Goal: Task Accomplishment & Management: Manage account settings

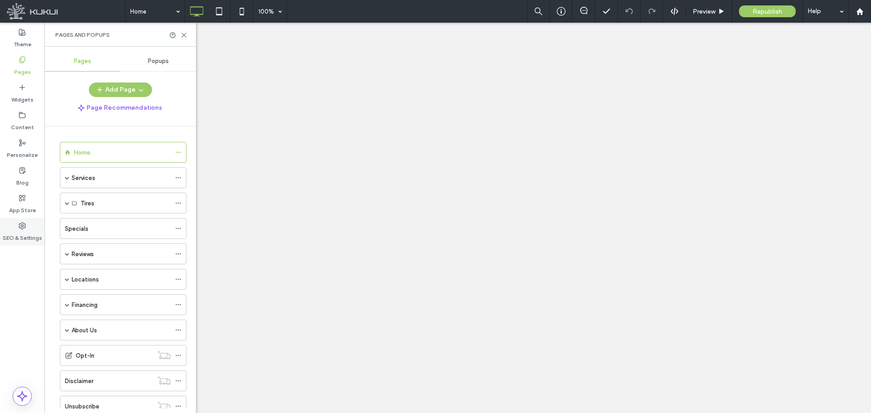
click at [14, 224] on div "SEO & Settings" at bounding box center [22, 232] width 44 height 28
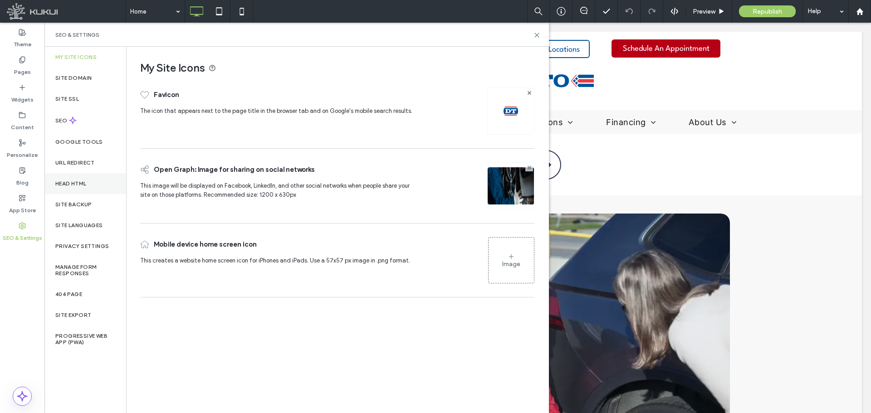
click at [81, 178] on div "Head HTML" at bounding box center [85, 183] width 82 height 21
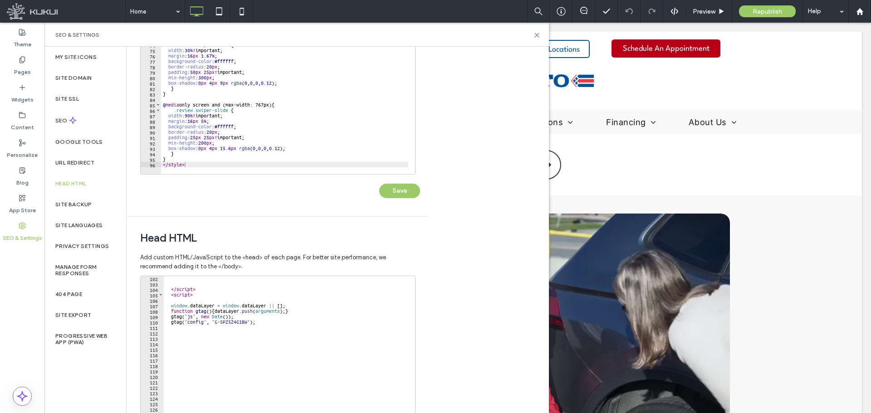
scroll to position [117, 0]
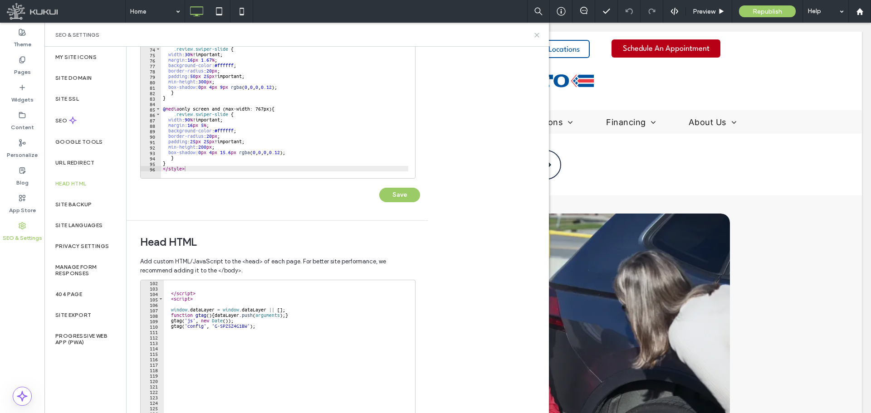
click at [535, 35] on icon at bounding box center [536, 35] width 7 height 7
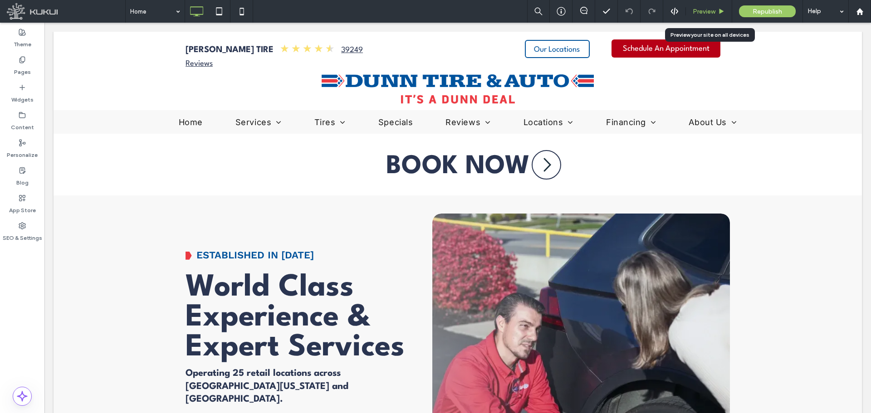
drag, startPoint x: 700, startPoint y: 10, endPoint x: 608, endPoint y: 23, distance: 93.3
click at [700, 10] on span "Preview" at bounding box center [703, 12] width 23 height 8
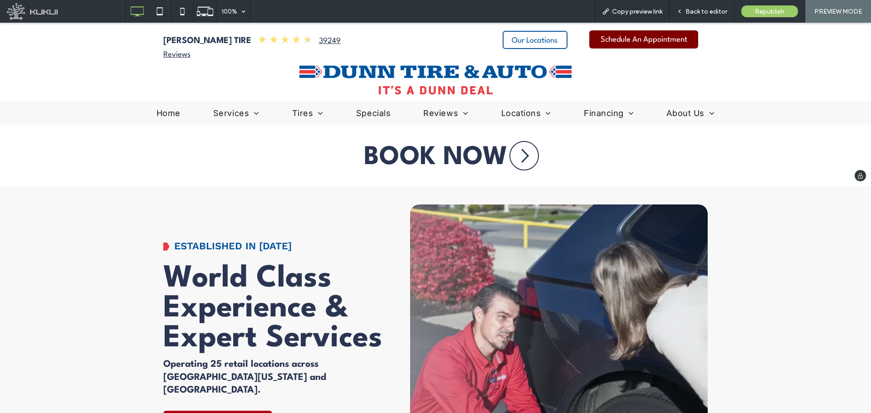
click at [642, 45] on span "Schedule An Appointment" at bounding box center [643, 39] width 87 height 17
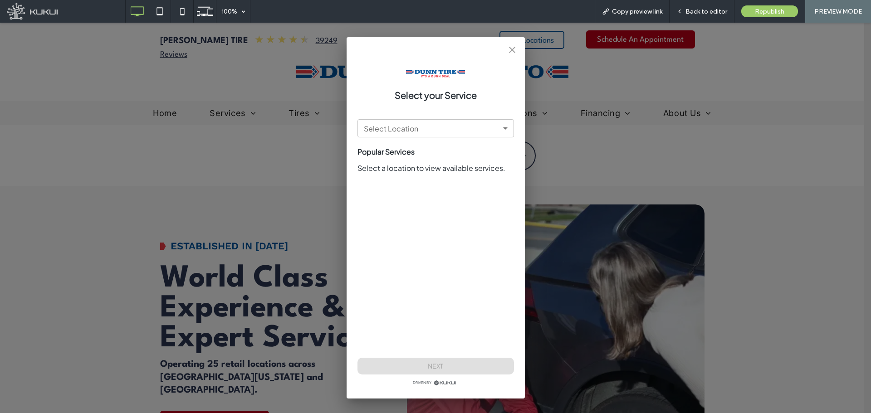
click at [512, 45] on icon "close" at bounding box center [512, 49] width 11 height 11
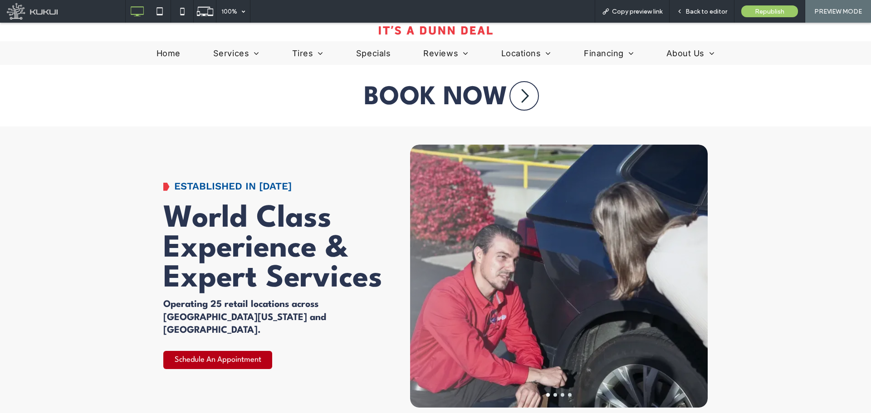
scroll to position [91, 0]
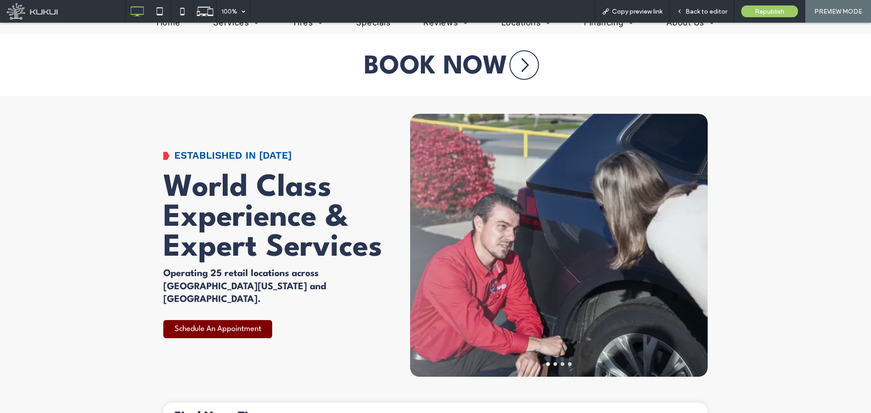
click at [220, 313] on div "World Class Experience & Expert Services Operating 25 retail locations across W…" at bounding box center [272, 245] width 219 height 195
click at [219, 321] on span "Schedule An Appointment" at bounding box center [218, 329] width 87 height 17
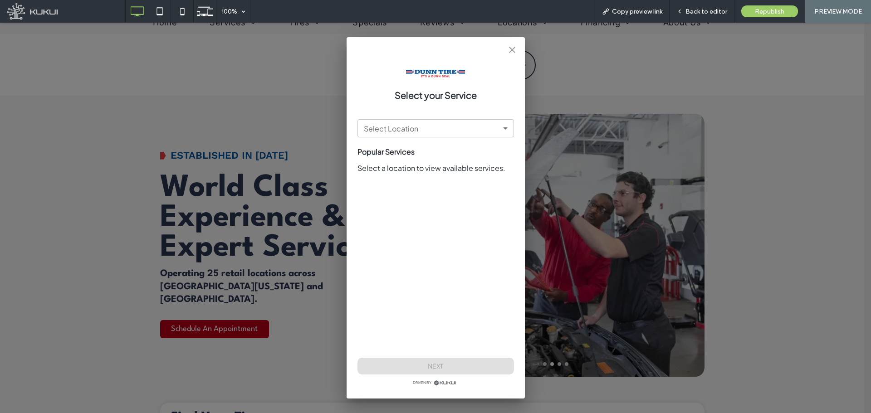
click at [472, 74] on div at bounding box center [435, 73] width 78 height 19
click at [370, 78] on div at bounding box center [435, 73] width 156 height 19
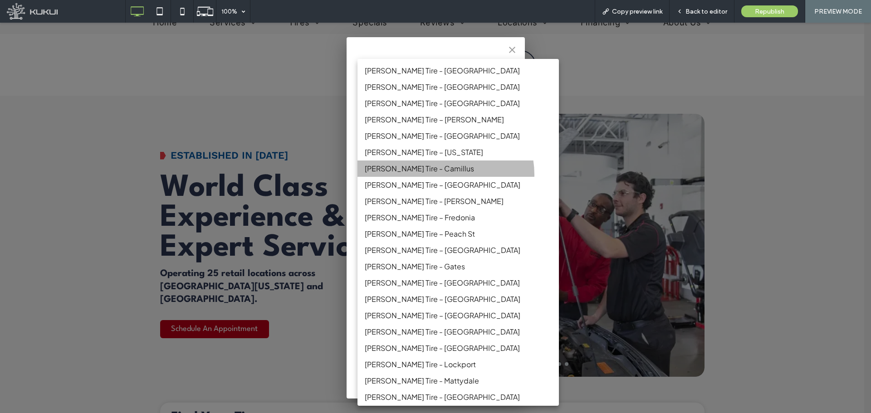
drag, startPoint x: 444, startPoint y: 175, endPoint x: 443, endPoint y: 170, distance: 5.2
click at [444, 175] on li "[PERSON_NAME] Tire - Camillus" at bounding box center [457, 169] width 201 height 16
type input "**********"
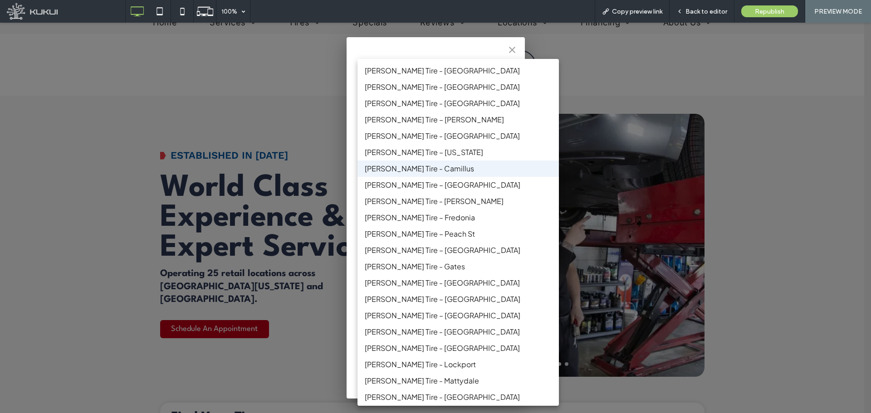
scroll to position [85, 0]
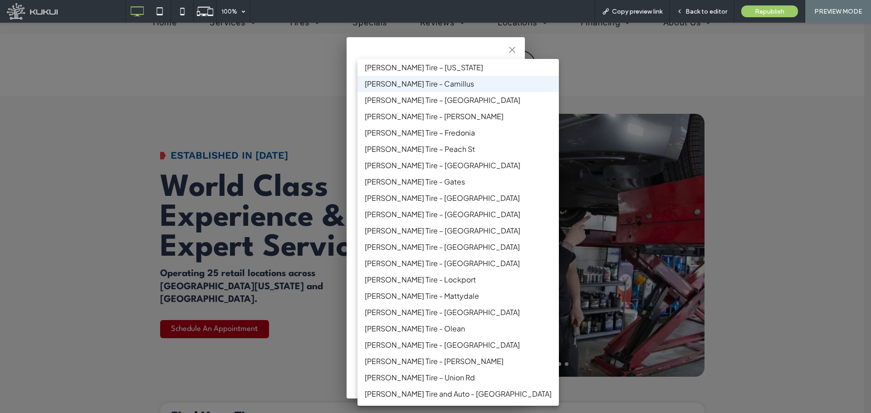
click at [354, 162] on div at bounding box center [435, 218] width 871 height 390
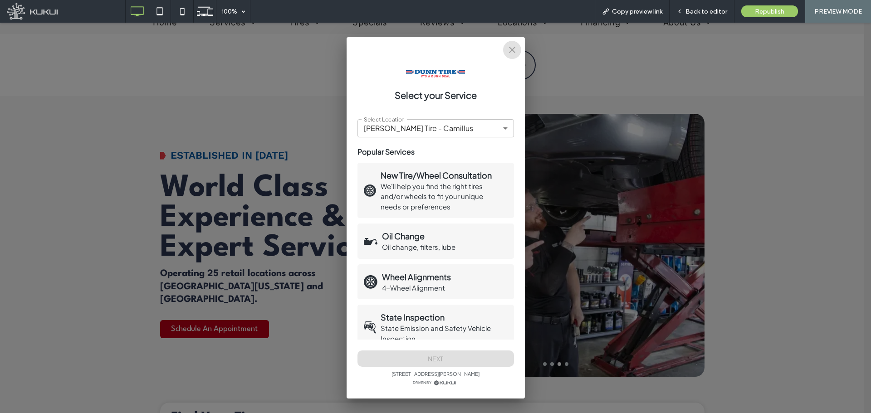
click at [515, 53] on icon "close" at bounding box center [512, 49] width 11 height 11
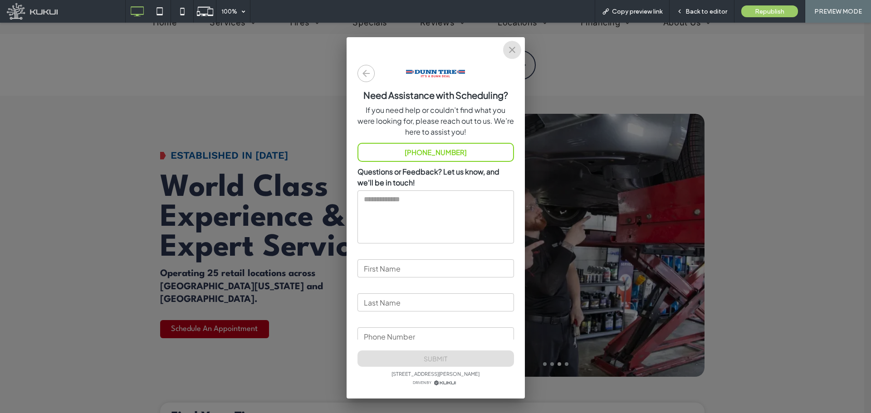
click at [515, 53] on icon "close" at bounding box center [512, 49] width 11 height 11
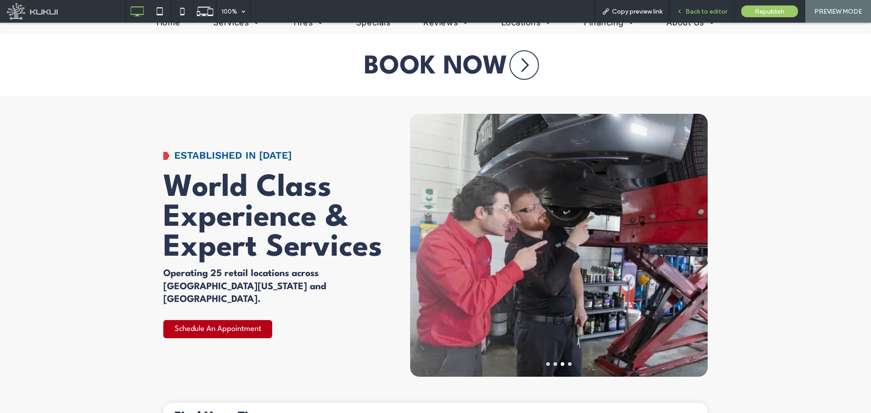
click at [702, 17] on div "Back to editor" at bounding box center [701, 11] width 65 height 23
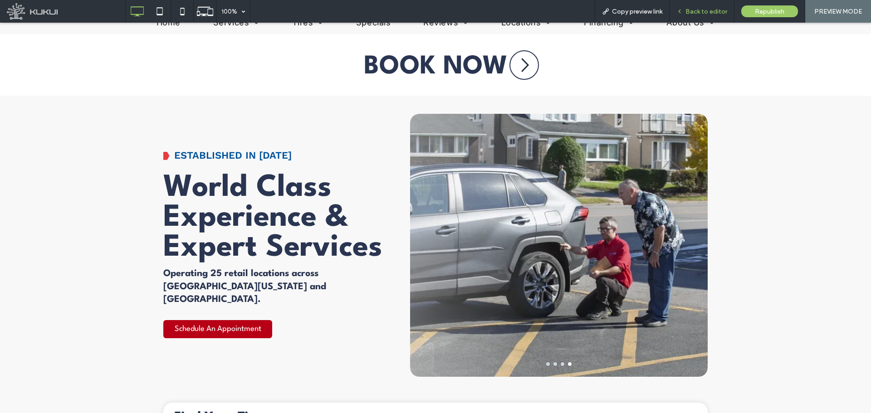
click at [691, 9] on span "Back to editor" at bounding box center [706, 12] width 42 height 8
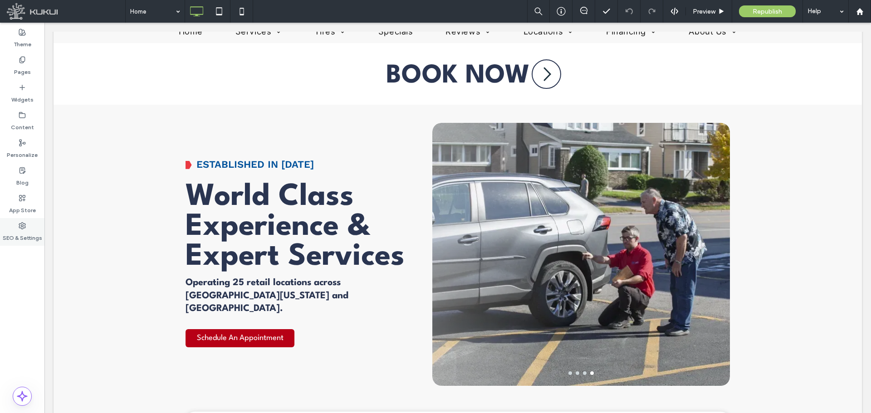
click at [15, 236] on label "SEO & Settings" at bounding box center [22, 235] width 39 height 13
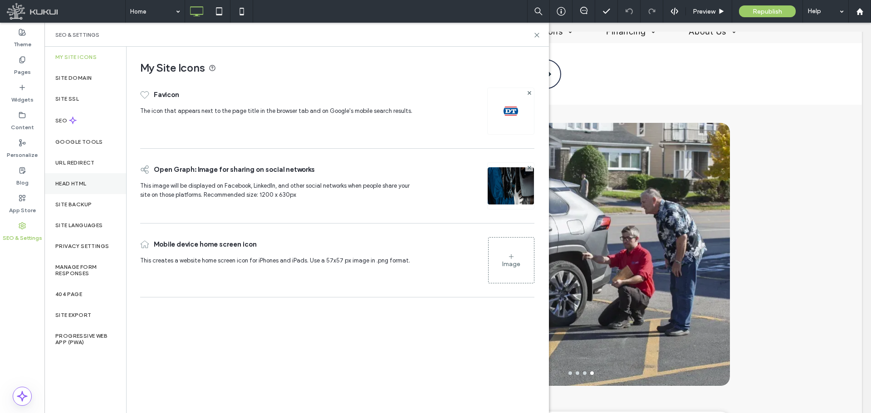
click at [78, 180] on div "Head HTML" at bounding box center [85, 183] width 82 height 21
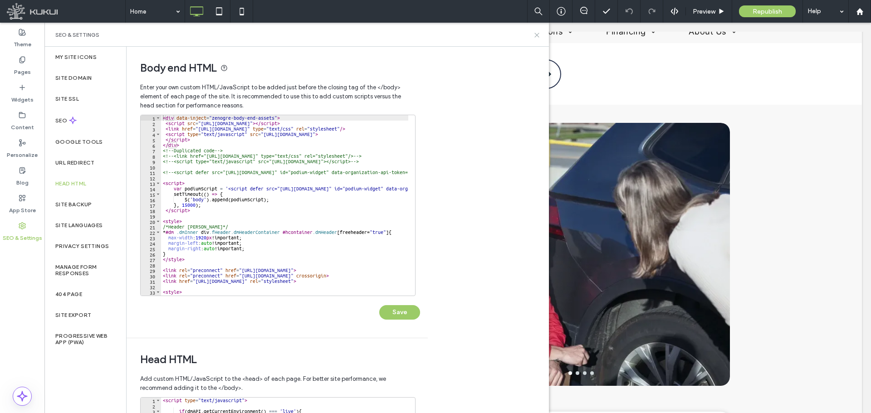
click at [539, 36] on icon at bounding box center [536, 35] width 7 height 7
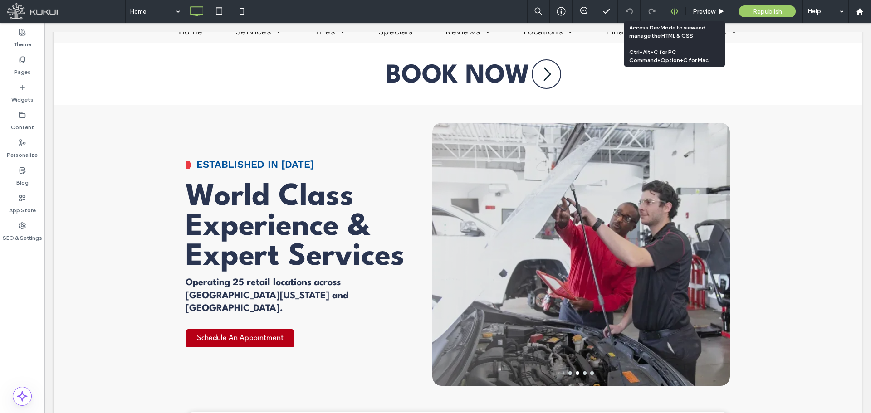
click at [677, 12] on use at bounding box center [673, 11] width 7 height 7
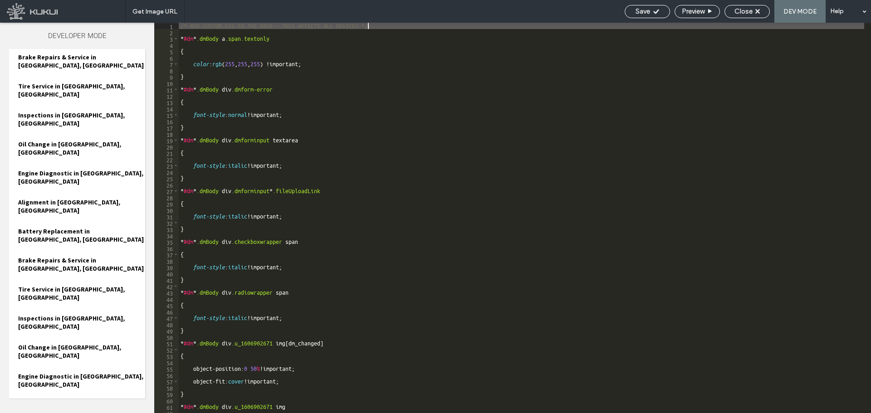
scroll to position [4388, 0]
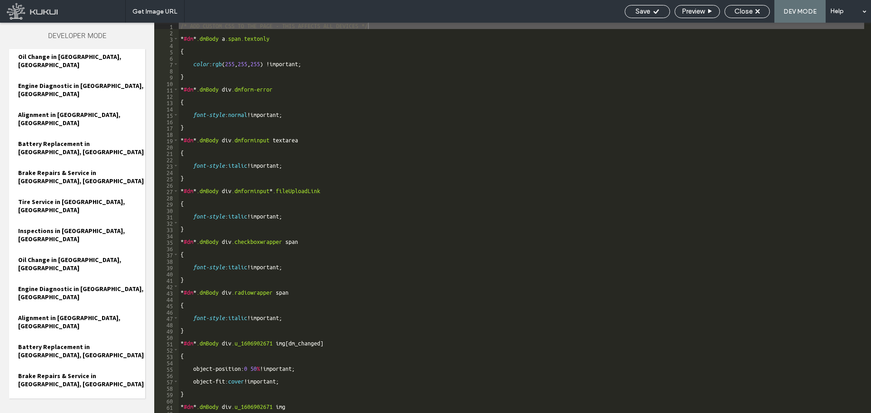
scroll to position [4459, 0]
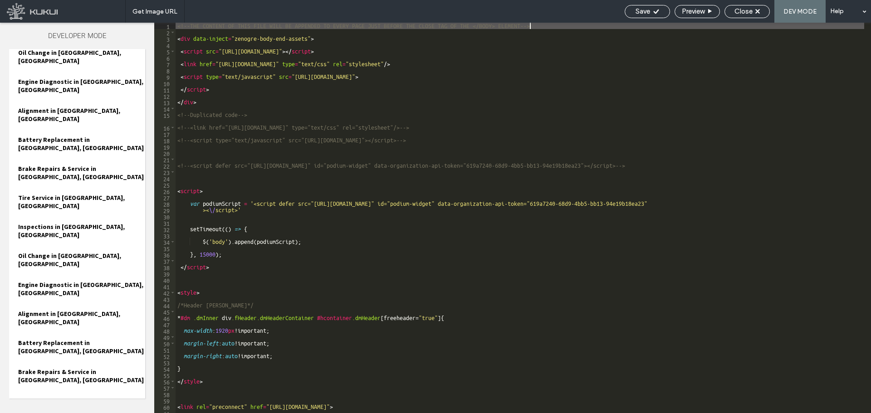
type textarea "**********"
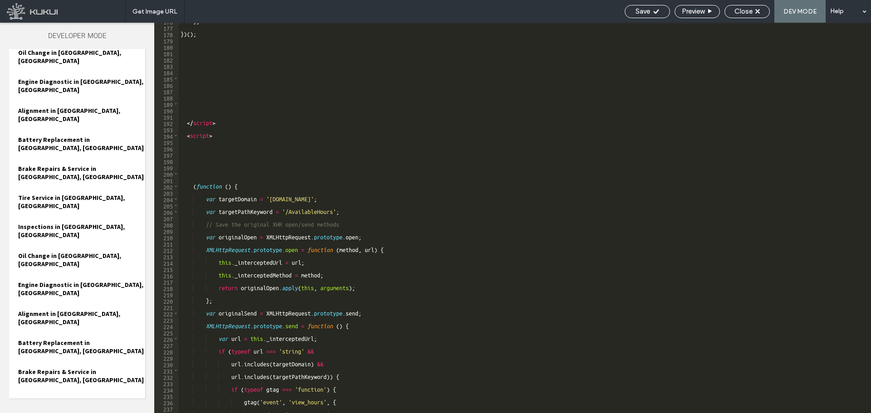
scroll to position [1140, 0]
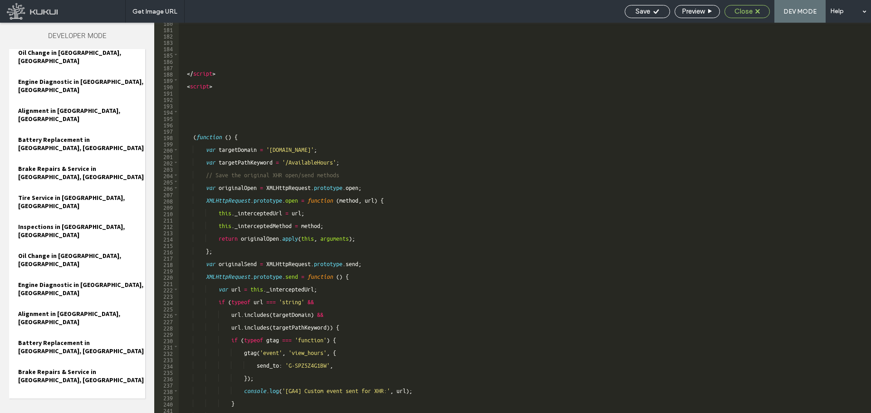
click at [745, 13] on span "Close" at bounding box center [743, 11] width 18 height 8
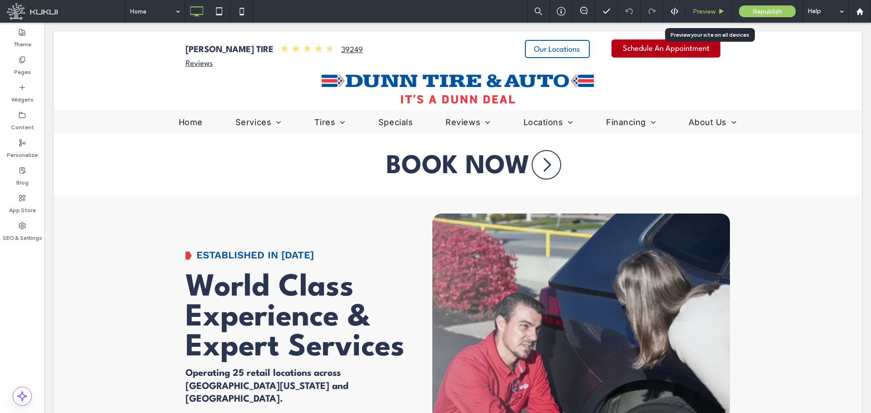
click at [705, 11] on span "Preview" at bounding box center [703, 12] width 23 height 8
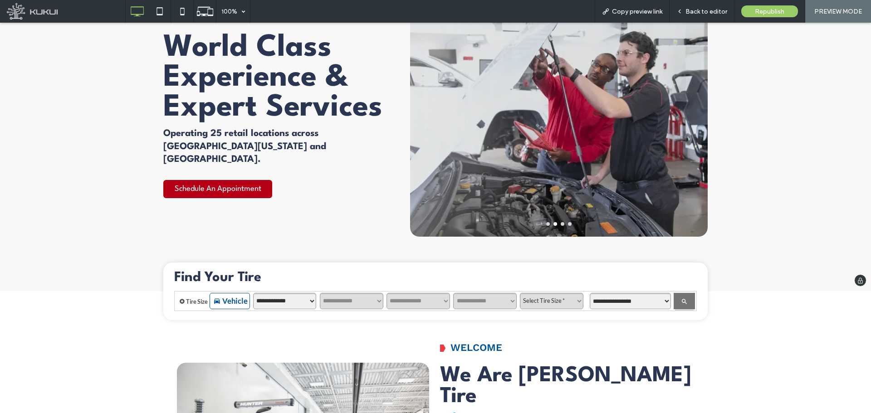
drag, startPoint x: 61, startPoint y: 251, endPoint x: 111, endPoint y: 130, distance: 131.2
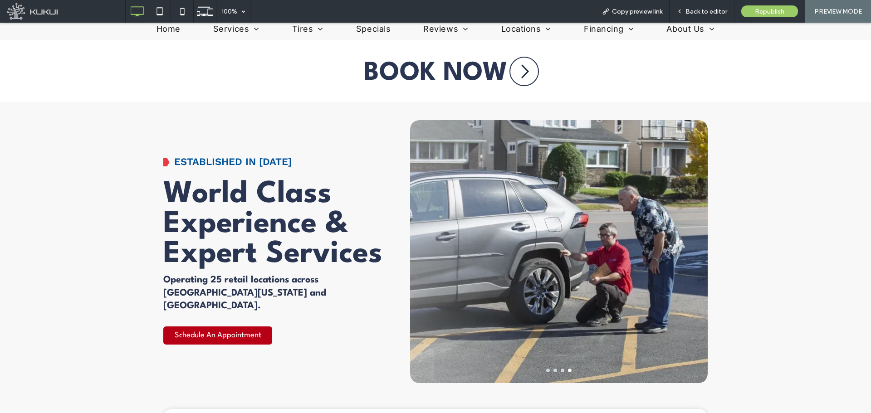
scroll to position [181, 0]
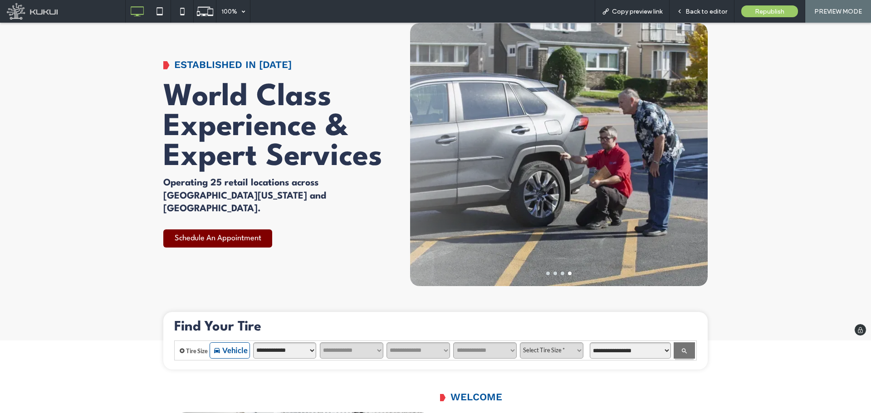
click at [222, 233] on span "Schedule An Appointment" at bounding box center [218, 238] width 87 height 17
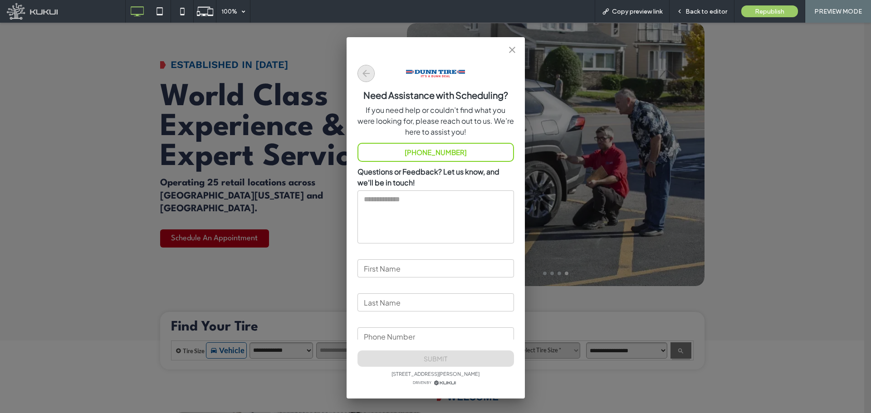
click at [364, 70] on icon "button" at bounding box center [366, 73] width 11 height 11
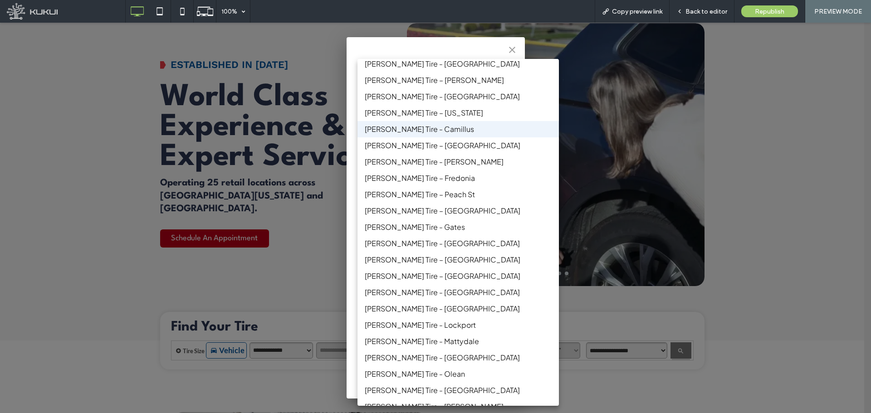
scroll to position [0, 0]
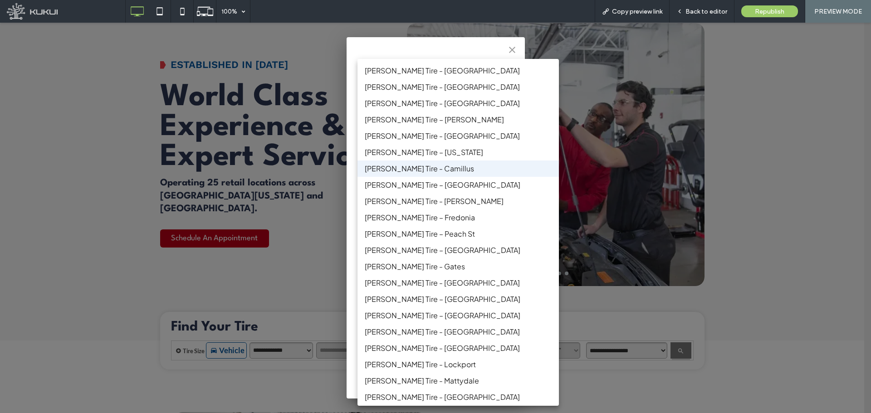
click at [491, 70] on li "[PERSON_NAME] Tire - [GEOGRAPHIC_DATA]" at bounding box center [457, 71] width 201 height 16
type input "**********"
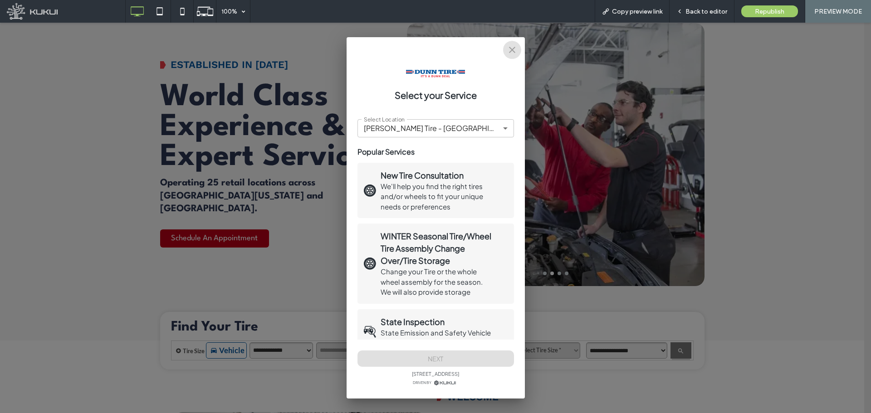
click at [521, 49] on button "close" at bounding box center [512, 50] width 18 height 18
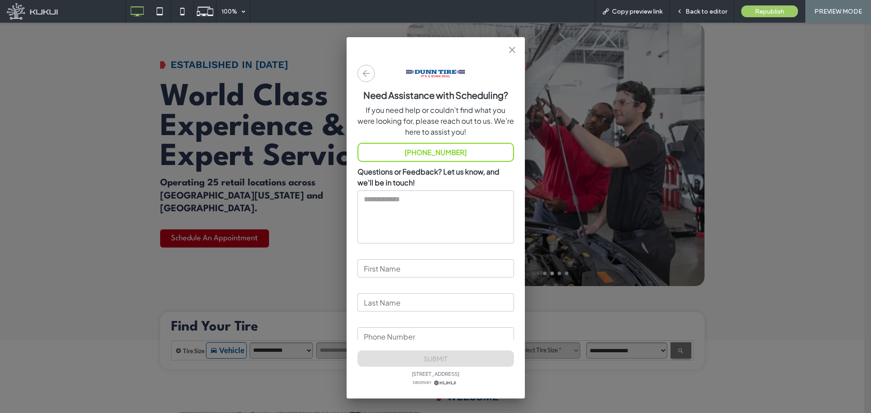
click at [512, 52] on icon "close" at bounding box center [512, 49] width 11 height 11
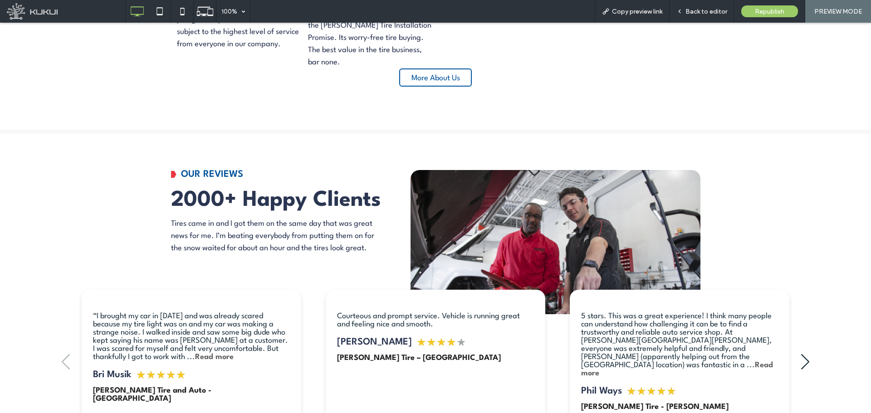
scroll to position [1134, 0]
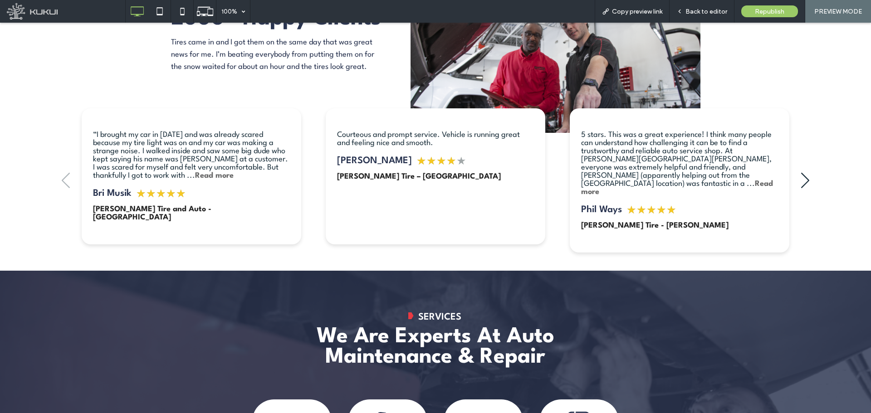
click at [798, 167] on div "“I brought my car in [DATE] and was already scared because my tire light was on…" at bounding box center [435, 180] width 749 height 159
click at [711, 180] on strong "Read more" at bounding box center [677, 188] width 192 height 16
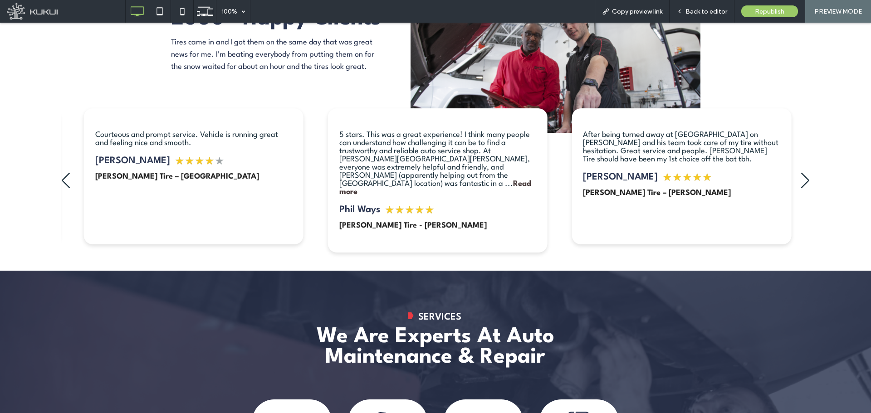
click at [446, 180] on strong "Read more" at bounding box center [435, 188] width 192 height 16
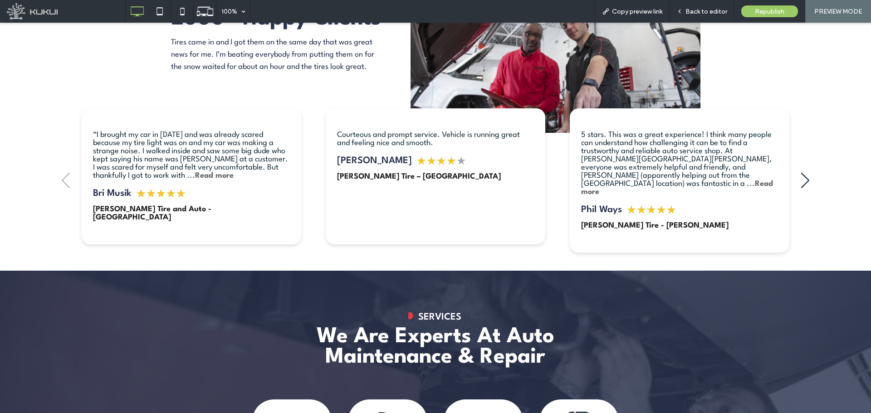
click at [699, 172] on div "5 stars. This was a great experience! I think many people can understand how ch…" at bounding box center [679, 163] width 197 height 65
click at [693, 180] on strong "Read more" at bounding box center [677, 188] width 192 height 16
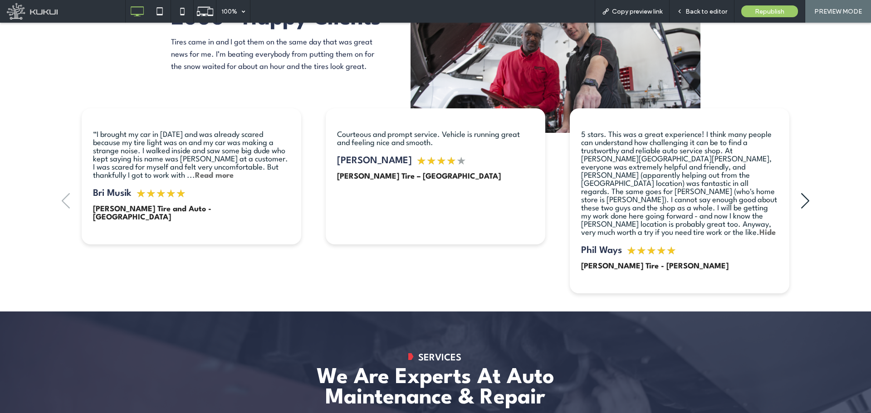
scroll to position [1133, 0]
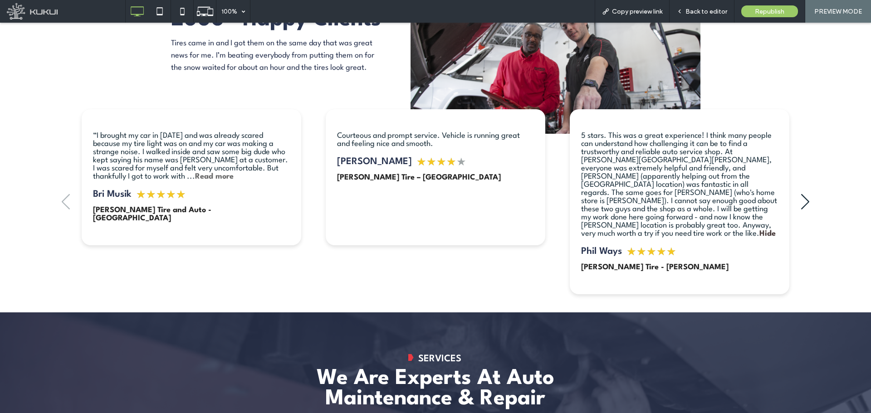
click at [759, 230] on strong "Hide" at bounding box center [767, 234] width 16 height 8
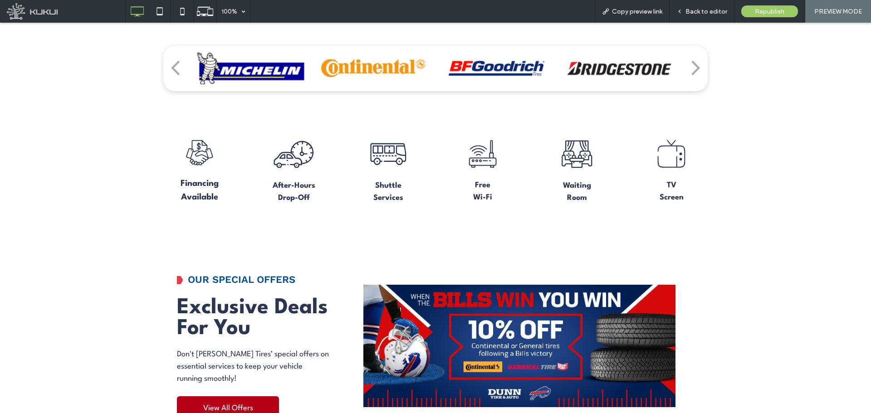
scroll to position [2131, 0]
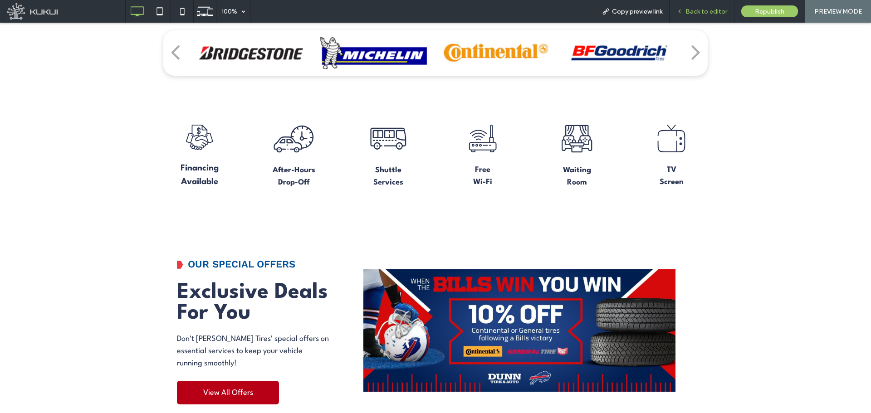
click at [692, 10] on span "Back to editor" at bounding box center [706, 12] width 42 height 8
